Goal: Task Accomplishment & Management: Complete application form

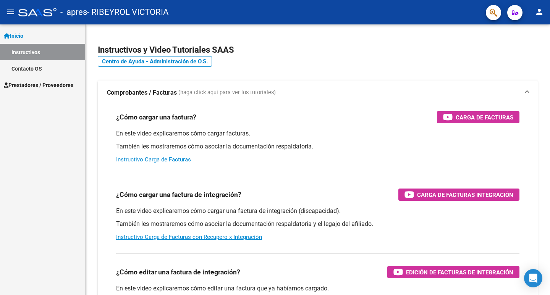
click at [31, 81] on span "Prestadores / Proveedores" at bounding box center [38, 85] width 69 height 8
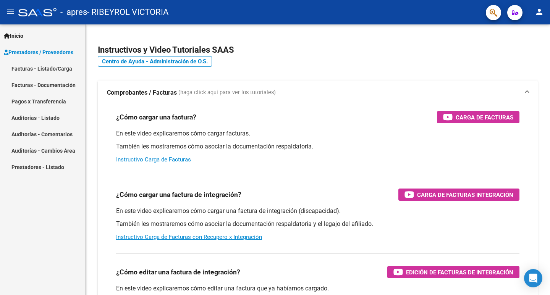
click at [43, 68] on link "Facturas - Listado/Carga" at bounding box center [42, 68] width 85 height 16
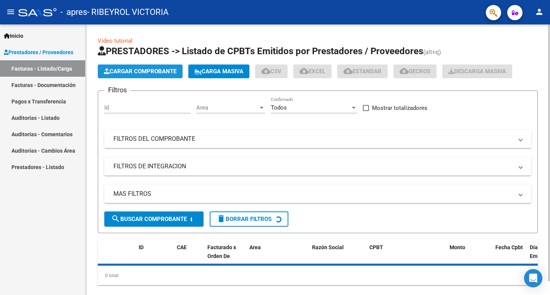
click at [154, 70] on span "Cargar Comprobante" at bounding box center [140, 71] width 73 height 7
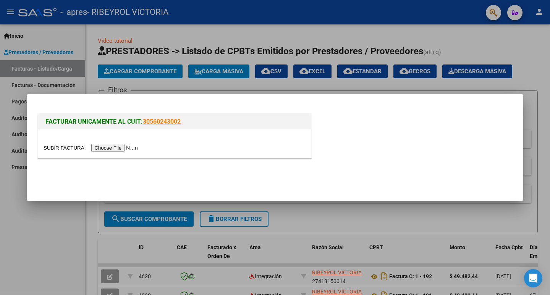
click at [131, 146] on input "file" at bounding box center [92, 148] width 97 height 8
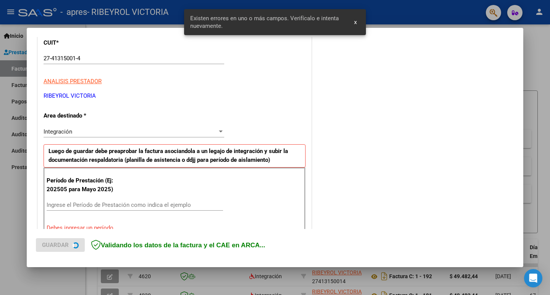
scroll to position [156, 0]
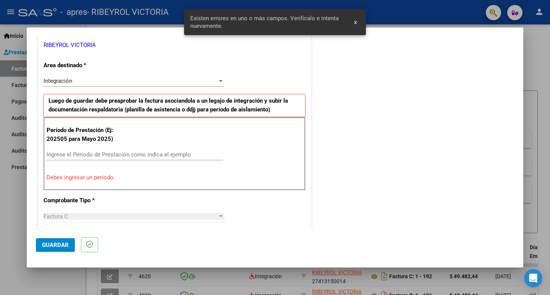
click at [137, 150] on div "Ingrese el Período de Prestación como indica el ejemplo" at bounding box center [135, 154] width 176 height 11
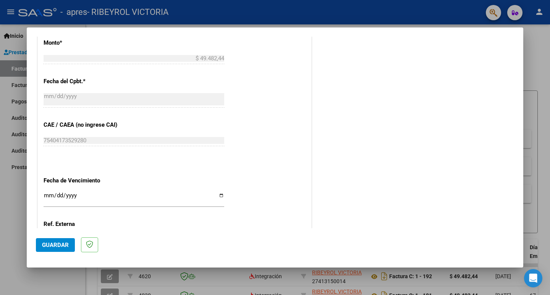
scroll to position [423, 0]
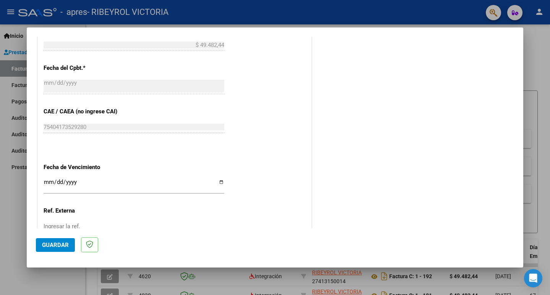
type input "202509"
click at [218, 179] on input "Ingresar la fecha" at bounding box center [134, 185] width 180 height 12
type input "[DATE]"
click at [59, 242] on span "Guardar" at bounding box center [55, 245] width 27 height 7
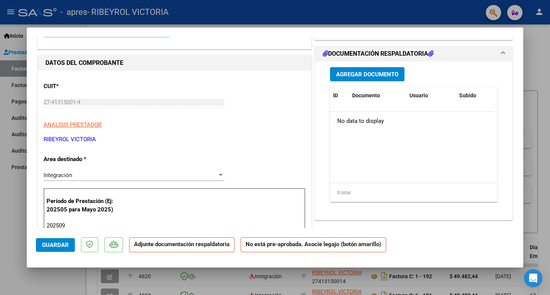
scroll to position [0, 0]
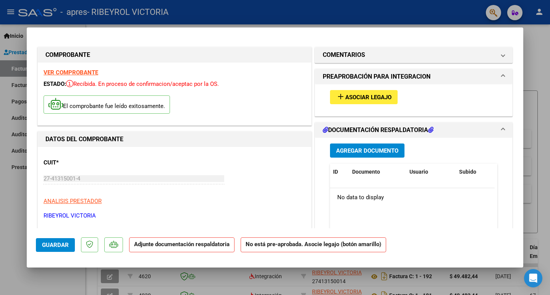
click at [351, 92] on button "add Asociar Legajo" at bounding box center [364, 97] width 68 height 14
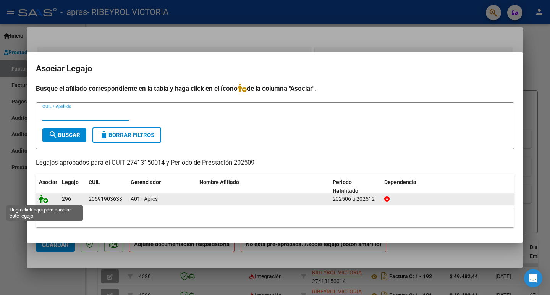
click at [43, 198] on icon at bounding box center [43, 199] width 9 height 8
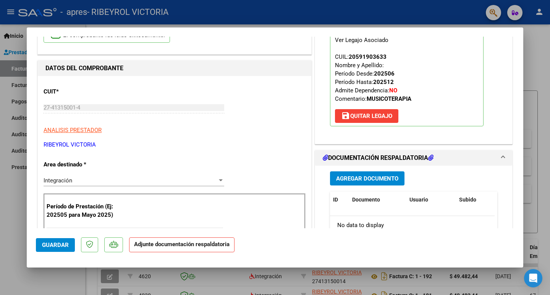
scroll to position [76, 0]
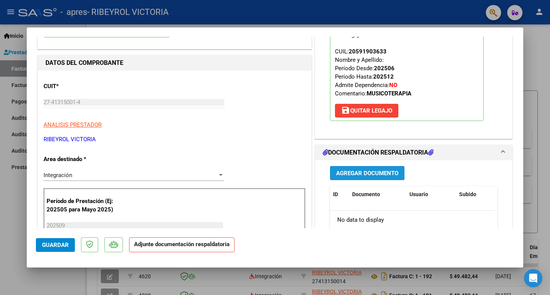
click at [356, 178] on button "Agregar Documento" at bounding box center [367, 173] width 74 height 14
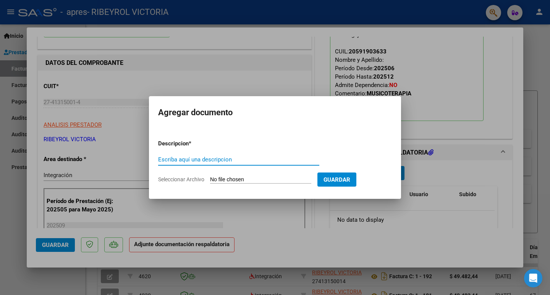
click at [190, 161] on input "Escriba aquí una descripcion" at bounding box center [238, 159] width 161 height 7
click at [200, 159] on input "Escriba aquí una descripcion" at bounding box center [238, 159] width 161 height 7
type input "a"
type input "ASISTENCIA [PERSON_NAME]"
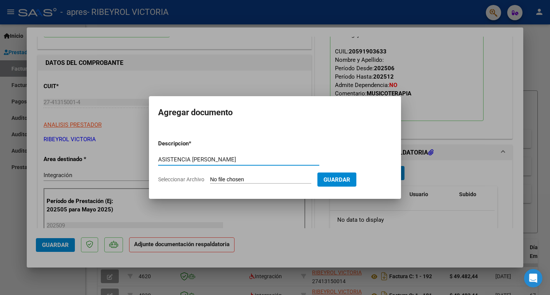
click at [187, 180] on span "Seleccionar Archivo" at bounding box center [181, 179] width 46 height 6
click at [210, 180] on input "Seleccionar Archivo" at bounding box center [260, 179] width 101 height 7
type input "C:\fakepath\Asistencia [PERSON_NAME] mt.pdf"
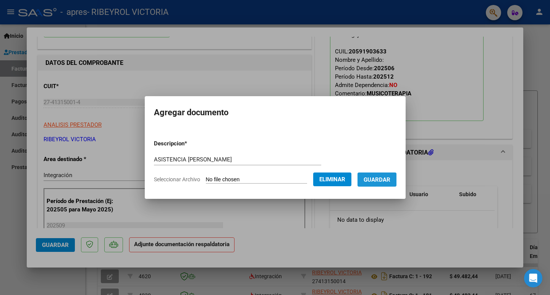
click at [374, 182] on span "Guardar" at bounding box center [376, 179] width 27 height 7
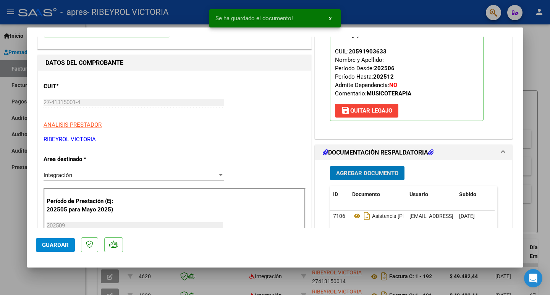
click at [45, 245] on span "Guardar" at bounding box center [55, 245] width 27 height 7
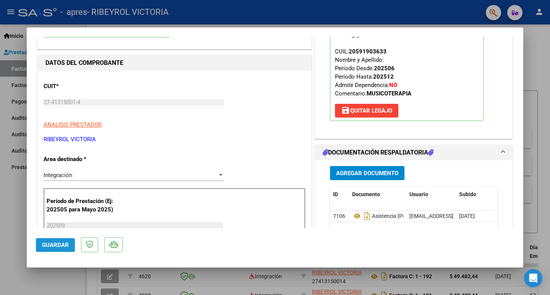
click at [53, 242] on span "Guardar" at bounding box center [55, 245] width 27 height 7
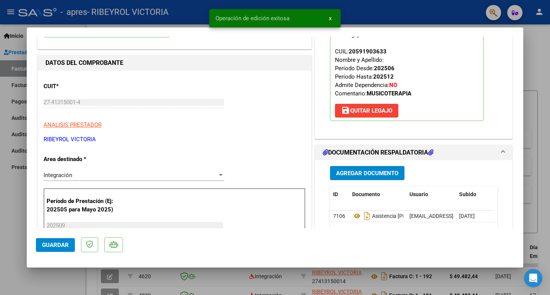
click at [10, 211] on div at bounding box center [275, 147] width 550 height 295
type input "$ 0,00"
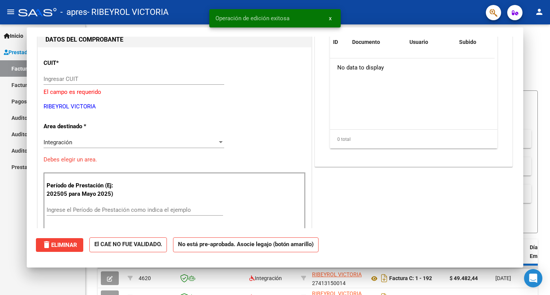
scroll to position [81, 0]
